Goal: Find specific page/section: Find specific page/section

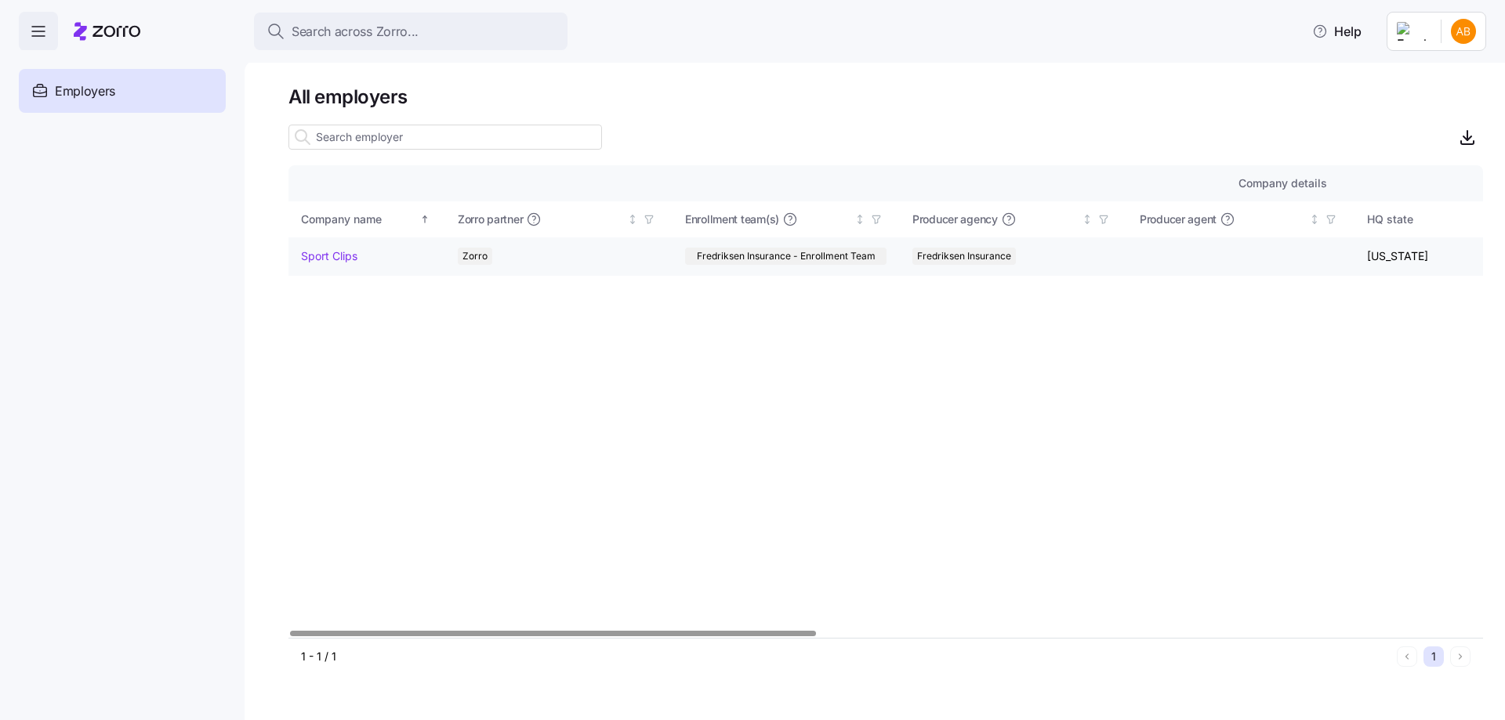
click at [333, 251] on link "Sport Clips" at bounding box center [329, 256] width 56 height 16
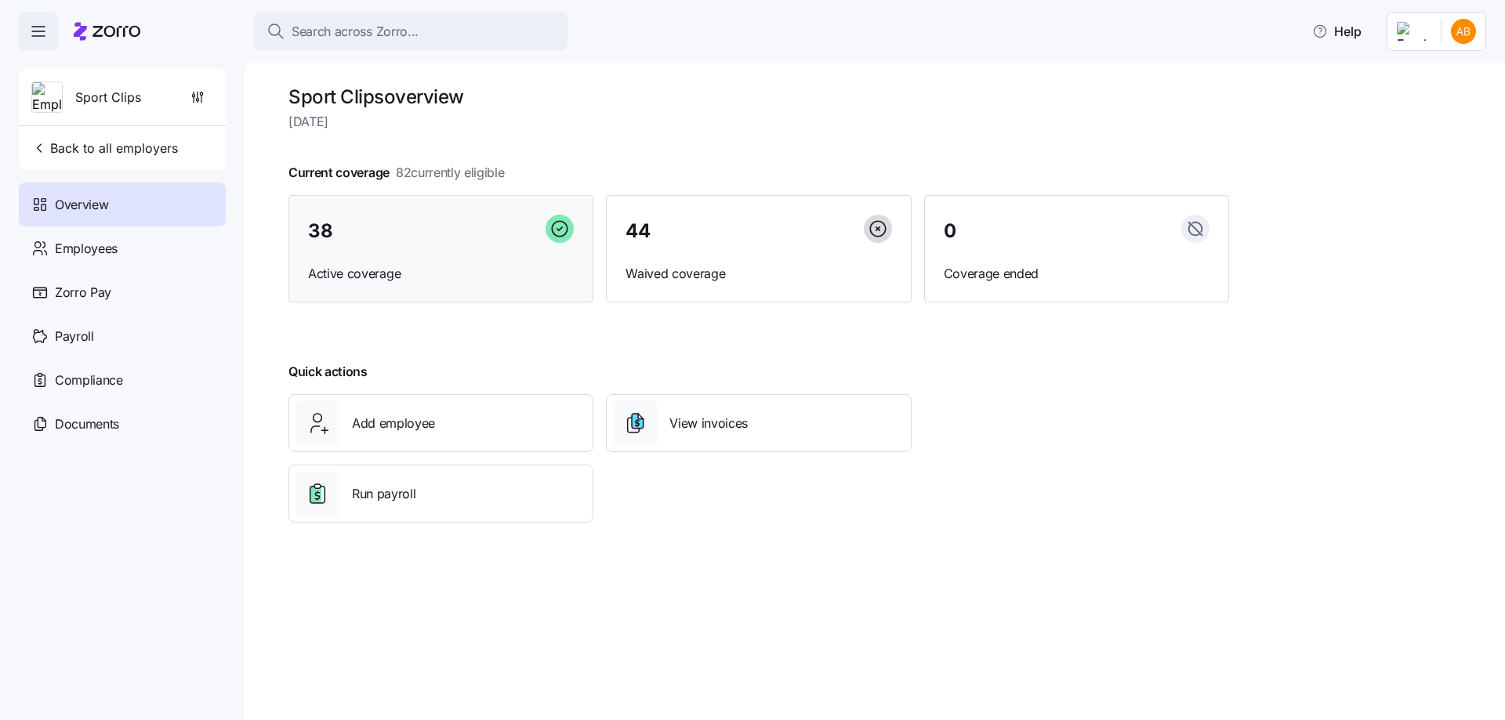
click at [448, 270] on span "Active coverage" at bounding box center [441, 274] width 266 height 20
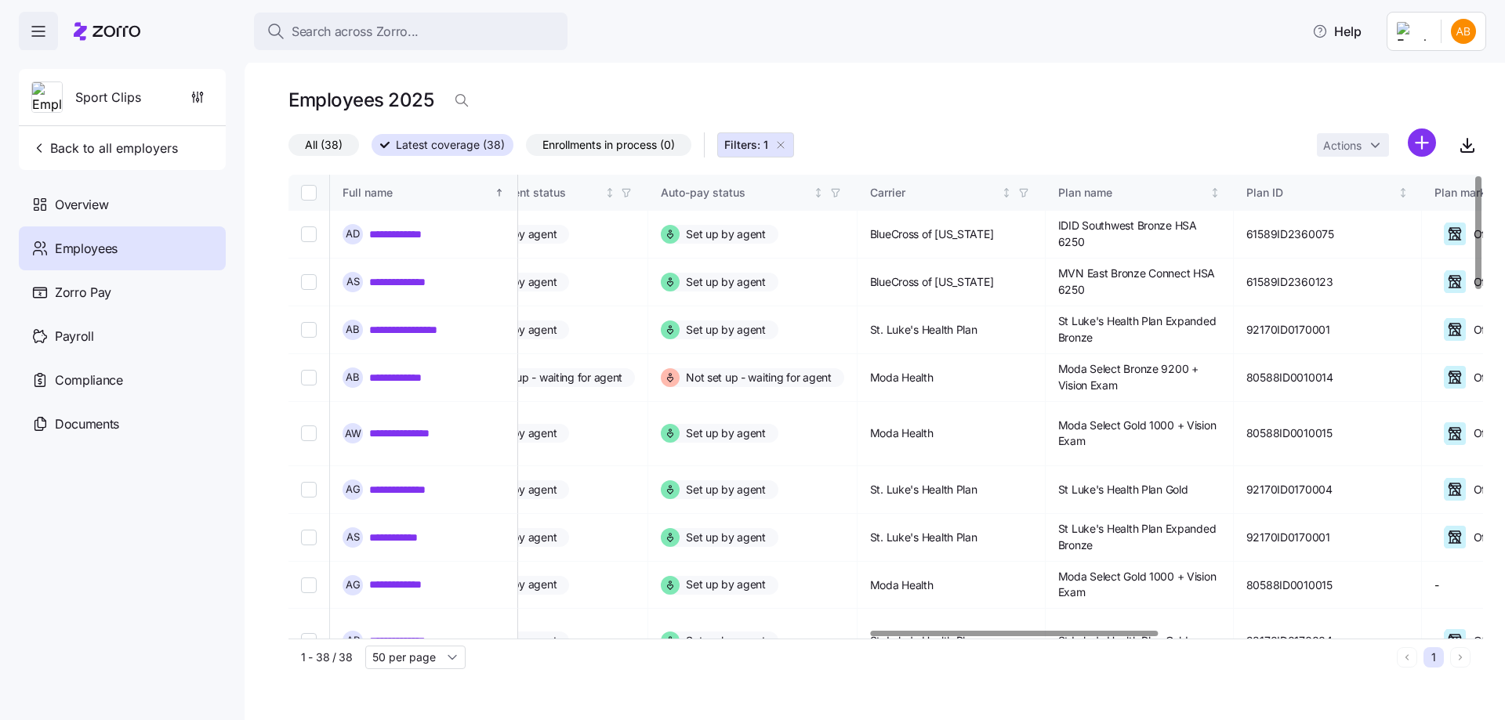
scroll to position [0, 2537]
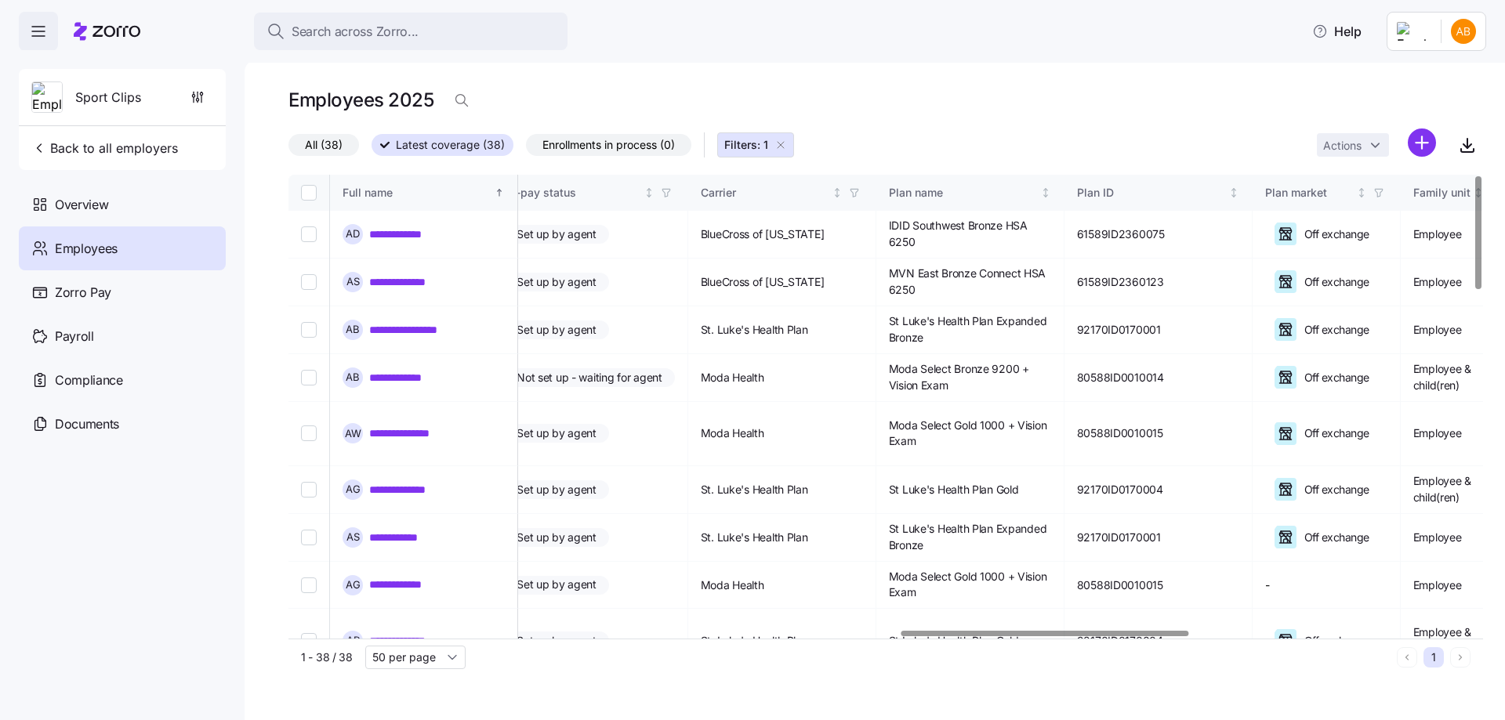
click at [1144, 631] on div at bounding box center [1045, 633] width 288 height 5
click at [860, 194] on icon "button" at bounding box center [854, 192] width 11 height 11
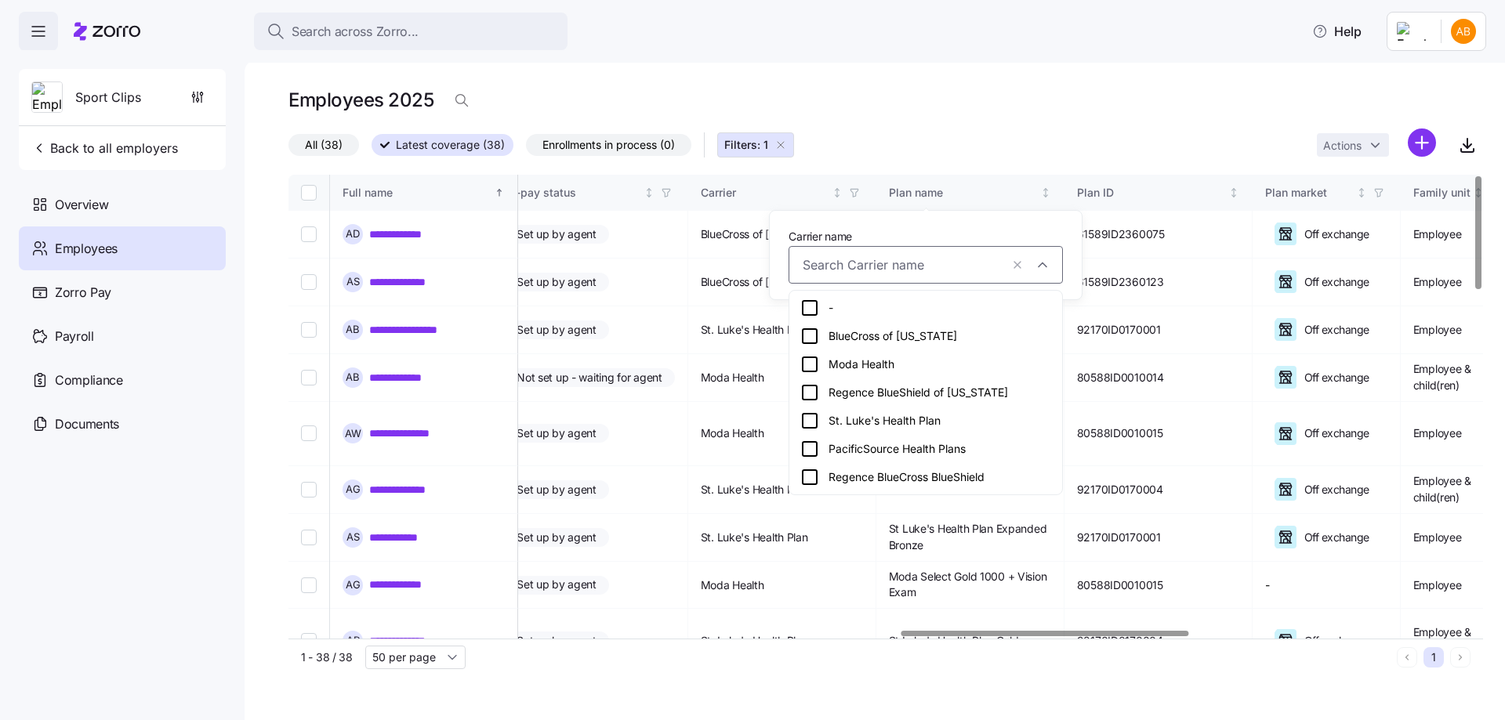
click at [814, 333] on icon at bounding box center [809, 336] width 19 height 19
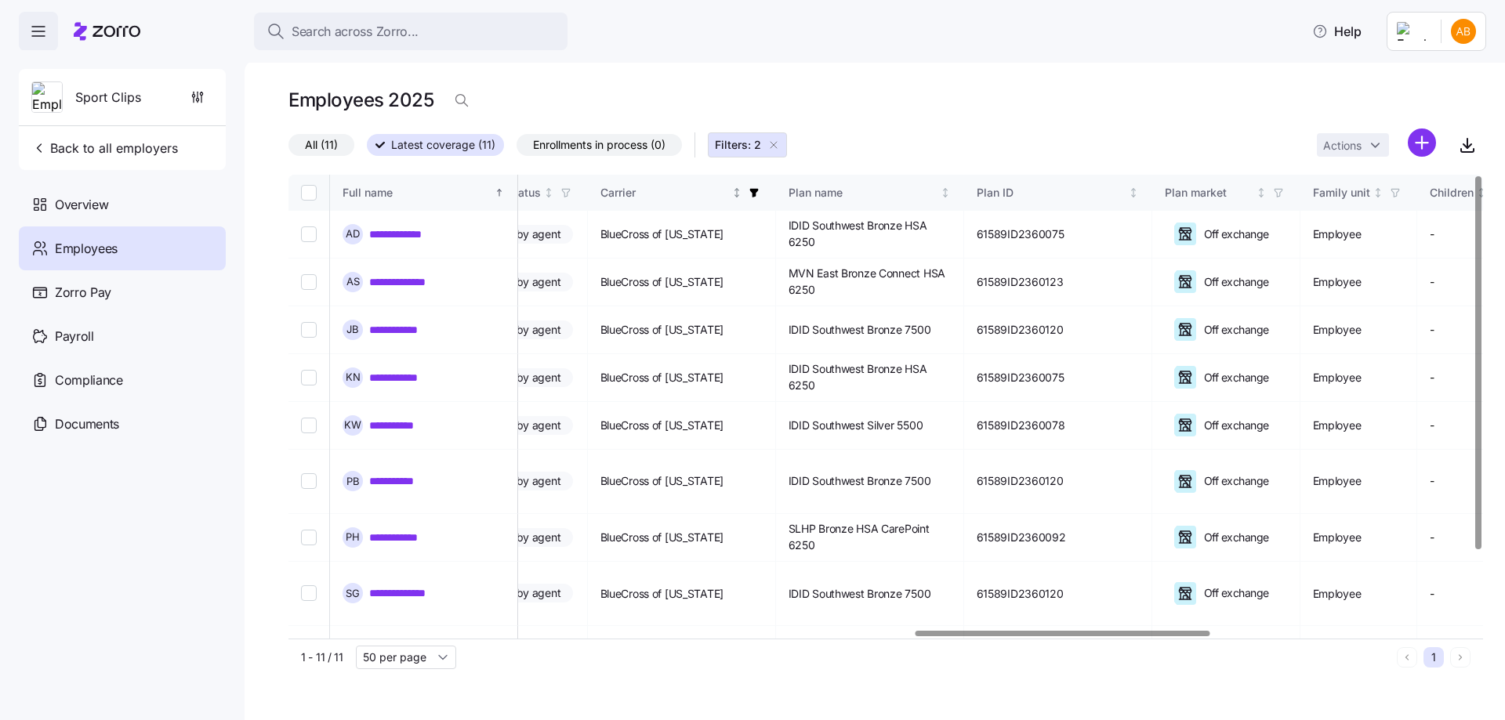
click at [760, 194] on icon "button" at bounding box center [754, 192] width 11 height 11
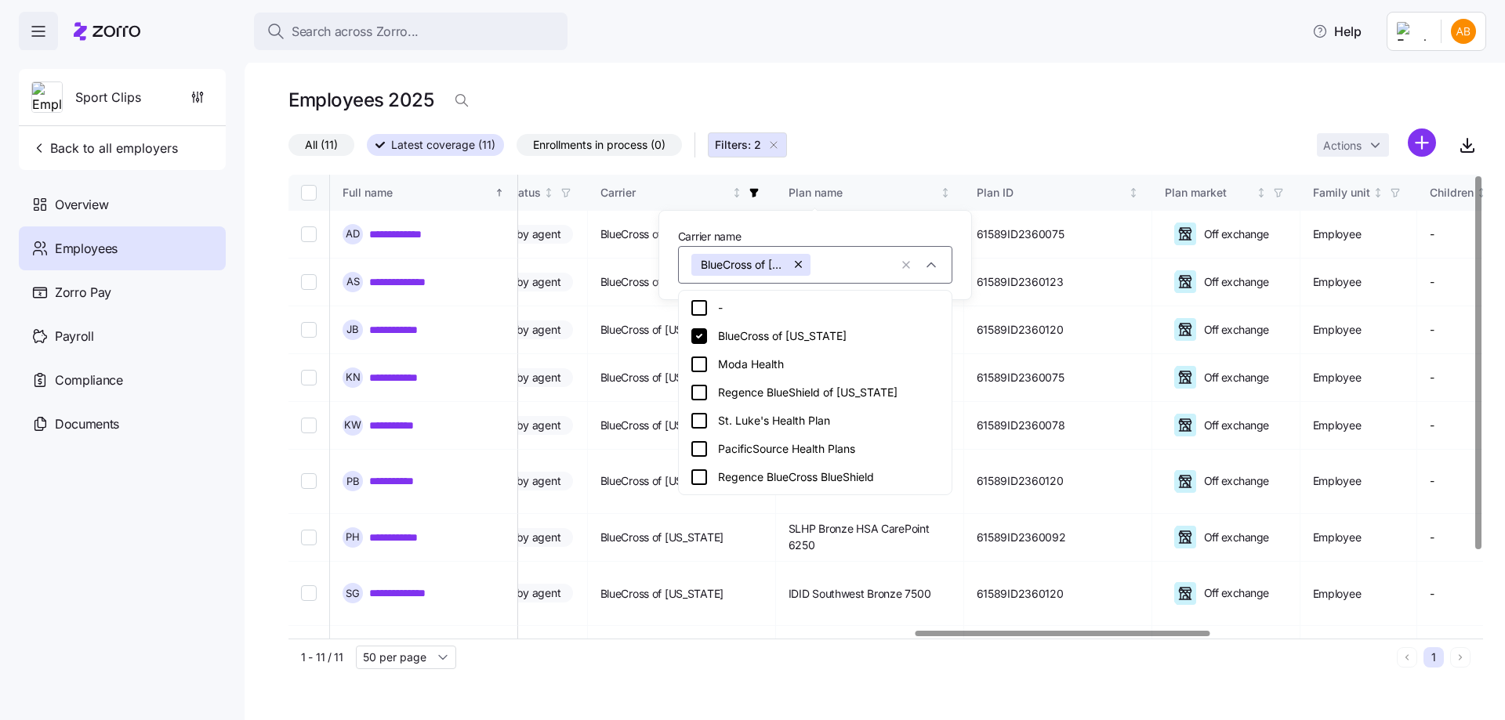
click at [855, 131] on div "All (11) Latest coverage (11) Enrollments in process (0) Filters: 2 Actions" at bounding box center [885, 146] width 1195 height 34
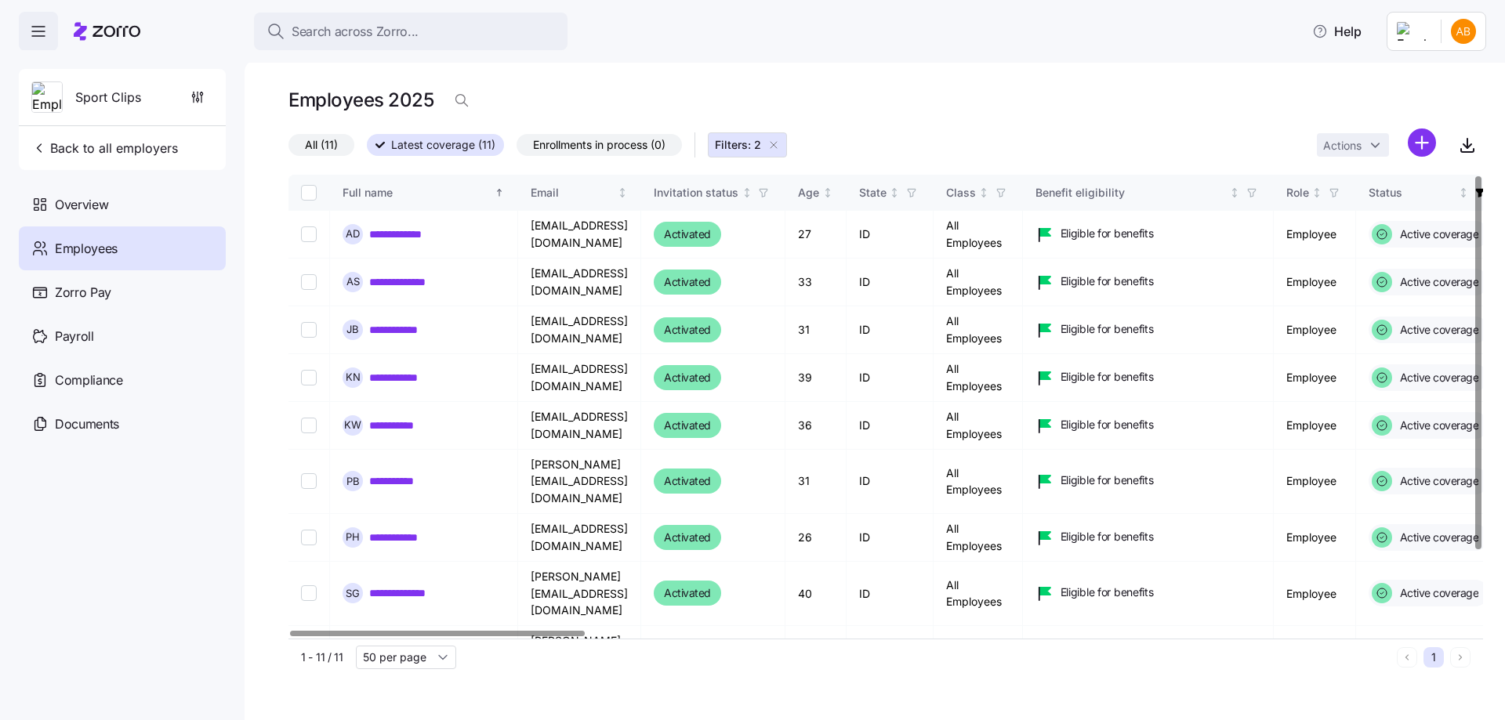
click at [290, 631] on div at bounding box center [437, 633] width 294 height 5
